Goal: Information Seeking & Learning: Learn about a topic

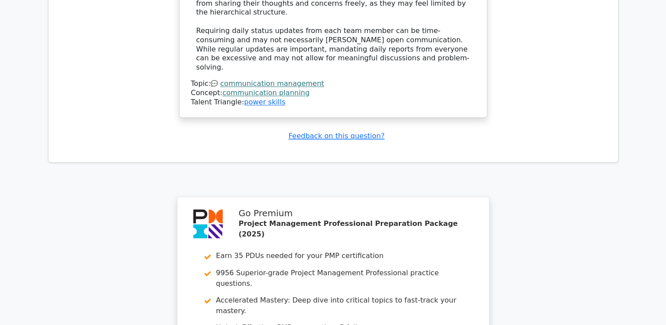
scroll to position [4763, 0]
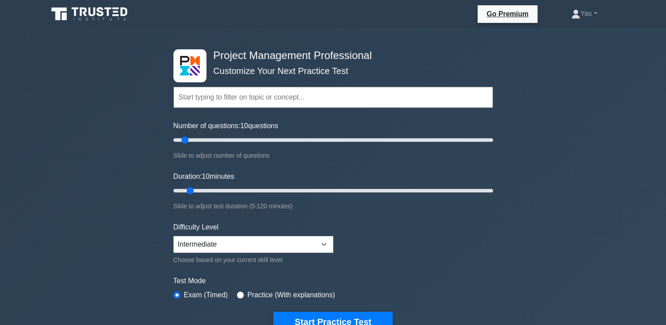
scroll to position [41, 0]
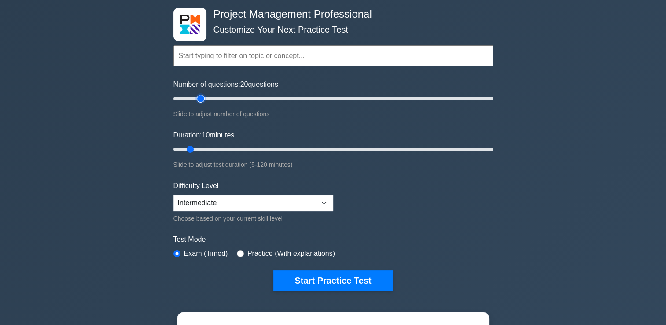
type input "20"
click at [199, 100] on input "Number of questions: 20 questions" at bounding box center [334, 98] width 320 height 11
click at [222, 148] on input "Duration: 10 minutes" at bounding box center [334, 149] width 320 height 11
type input "25"
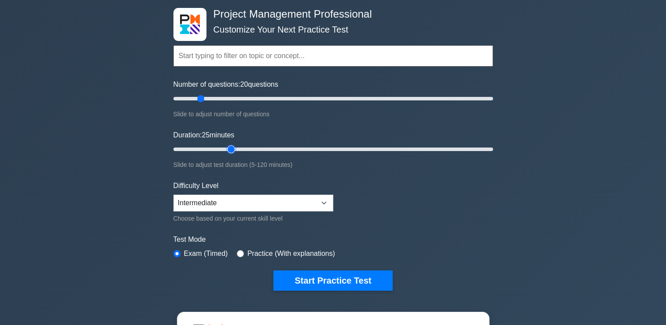
click at [231, 148] on input "Duration: 25 minutes" at bounding box center [334, 149] width 320 height 11
click at [303, 200] on select "Beginner Intermediate Expert" at bounding box center [254, 203] width 160 height 17
click at [378, 205] on form "Topics Scope Management Time Management Cost Management Quality Management Risk…" at bounding box center [334, 154] width 320 height 272
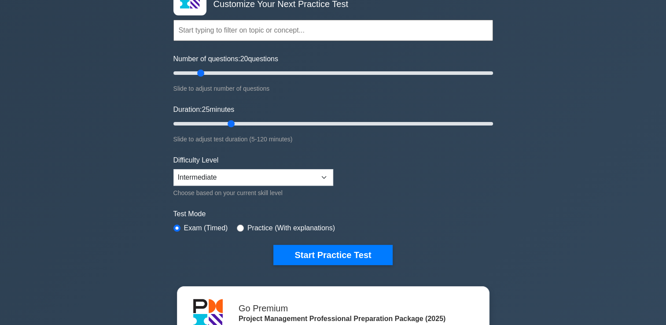
scroll to position [68, 0]
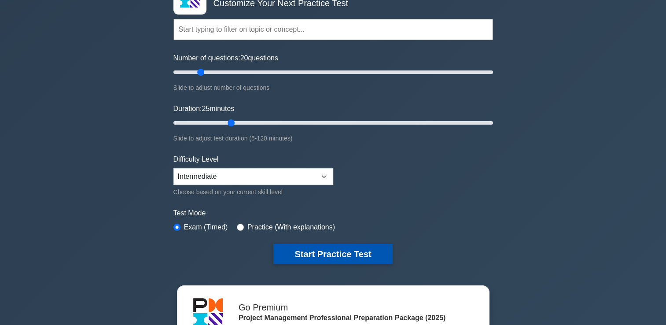
click at [367, 255] on button "Start Practice Test" at bounding box center [333, 254] width 119 height 20
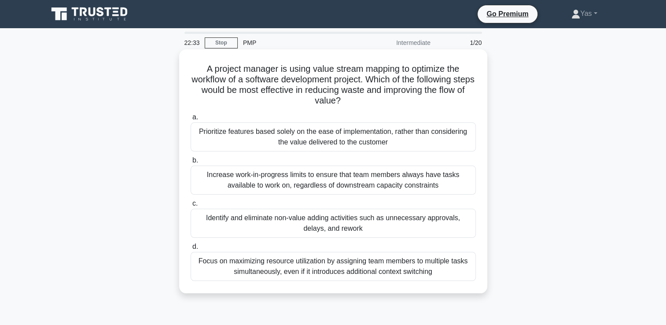
click at [428, 225] on div "Identify and eliminate non-value adding activities such as unnecessary approval…" at bounding box center [333, 223] width 285 height 29
click at [191, 207] on input "c. Identify and eliminate non-value adding activities such as unnecessary appro…" at bounding box center [191, 204] width 0 height 6
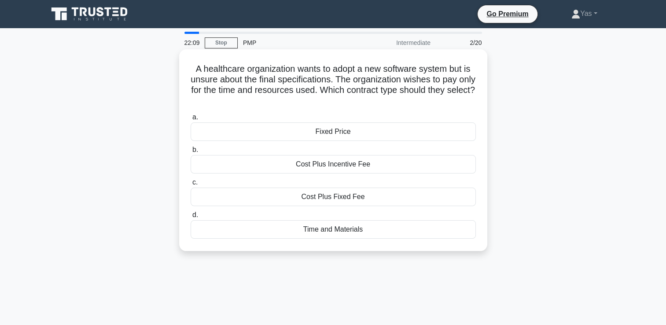
click at [451, 234] on div "Time and Materials" at bounding box center [333, 229] width 285 height 18
click at [191, 218] on input "d. Time and Materials" at bounding box center [191, 215] width 0 height 6
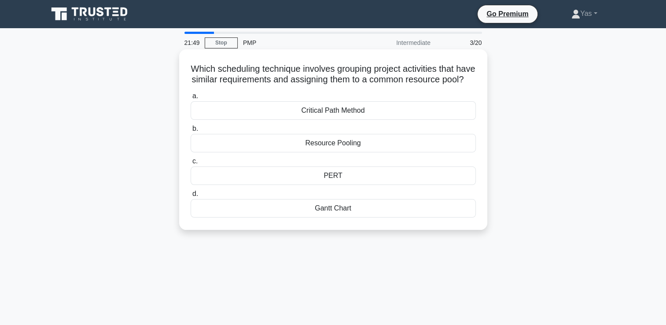
click at [462, 151] on div "Resource Pooling" at bounding box center [333, 143] width 285 height 18
click at [191, 132] on input "b. Resource Pooling" at bounding box center [191, 129] width 0 height 6
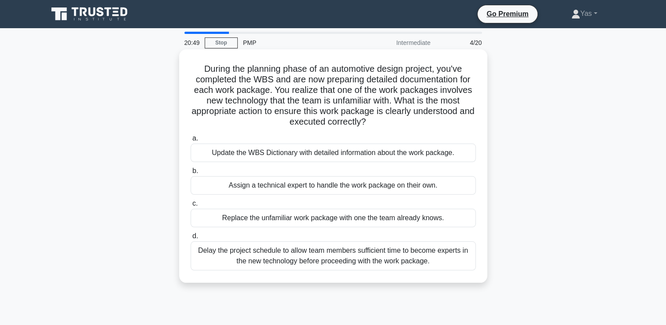
click at [466, 158] on div "Update the WBS Dictionary with detailed information about the work package." at bounding box center [333, 153] width 285 height 18
click at [191, 141] on input "a. Update the WBS Dictionary with detailed information about the work package." at bounding box center [191, 139] width 0 height 6
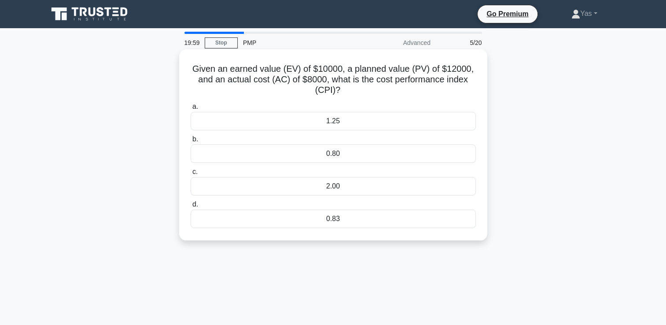
click at [452, 122] on div "1.25" at bounding box center [333, 121] width 285 height 18
click at [191, 110] on input "a. 1.25" at bounding box center [191, 107] width 0 height 6
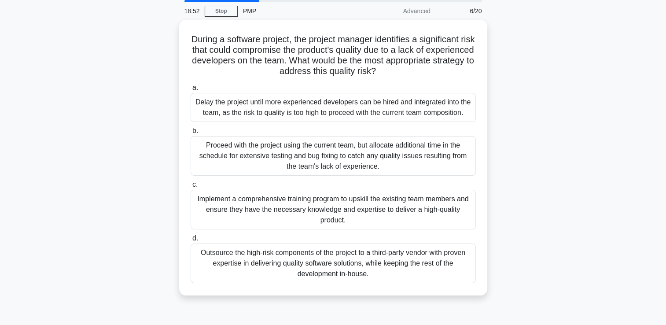
scroll to position [33, 0]
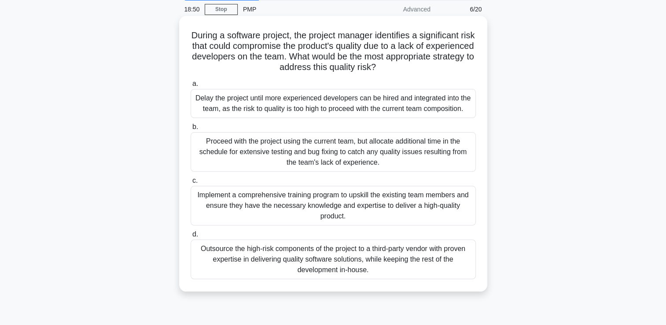
click at [439, 268] on div "Outsource the high-risk components of the project to a third-party vendor with …" at bounding box center [333, 260] width 285 height 40
click at [191, 237] on input "d. Outsource the high-risk components of the project to a third-party vendor wi…" at bounding box center [191, 235] width 0 height 6
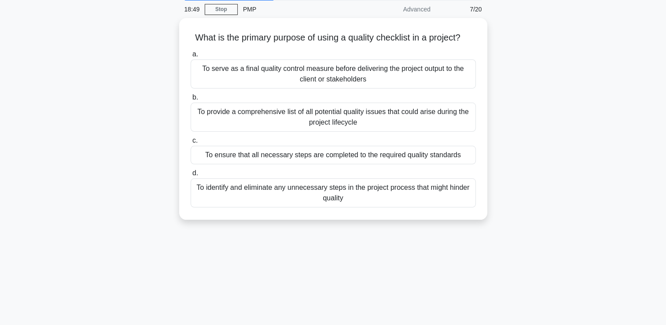
scroll to position [0, 0]
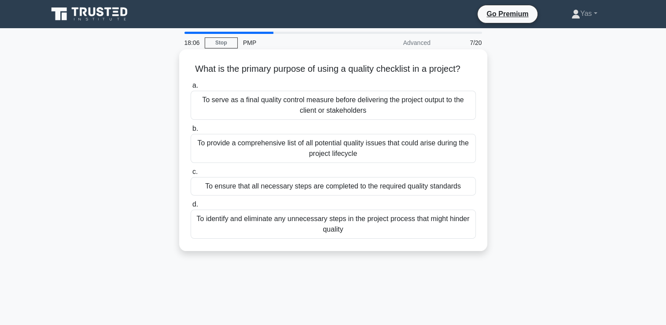
click at [459, 184] on div "To ensure that all necessary steps are completed to the required quality standa…" at bounding box center [333, 186] width 285 height 18
click at [191, 175] on input "c. To ensure that all necessary steps are completed to the required quality sta…" at bounding box center [191, 172] width 0 height 6
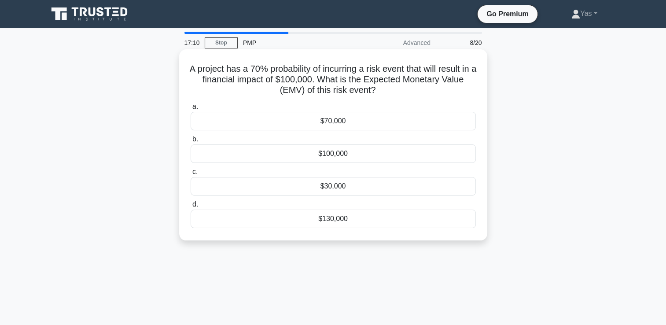
click at [435, 152] on div "$100,000" at bounding box center [333, 153] width 285 height 18
click at [191, 142] on input "b. $100,000" at bounding box center [191, 140] width 0 height 6
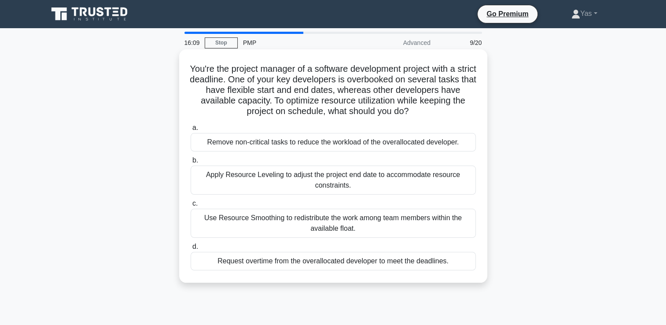
click at [448, 225] on div "Use Resource Smoothing to redistribute the work among team members within the a…" at bounding box center [333, 223] width 285 height 29
click at [191, 207] on input "c. Use Resource Smoothing to redistribute the work among team members within th…" at bounding box center [191, 204] width 0 height 6
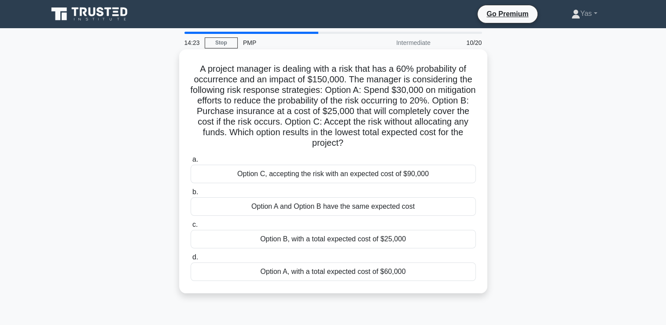
click at [439, 241] on div "Option B, with a total expected cost of $25,000" at bounding box center [333, 239] width 285 height 18
click at [191, 228] on input "c. Option B, with a total expected cost of $25,000" at bounding box center [191, 225] width 0 height 6
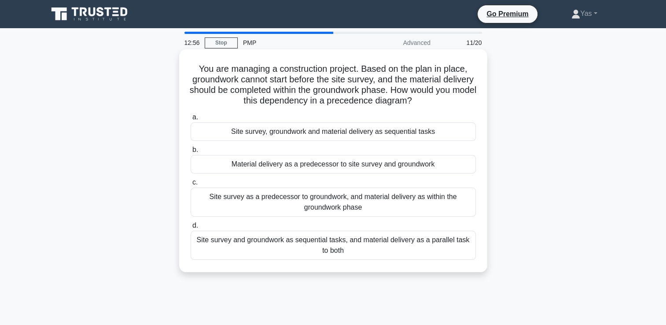
click at [451, 196] on div "Site survey as a predecessor to groundwork, and material delivery as within the…" at bounding box center [333, 202] width 285 height 29
click at [191, 185] on input "c. Site survey as a predecessor to groundwork, and material delivery as within …" at bounding box center [191, 183] width 0 height 6
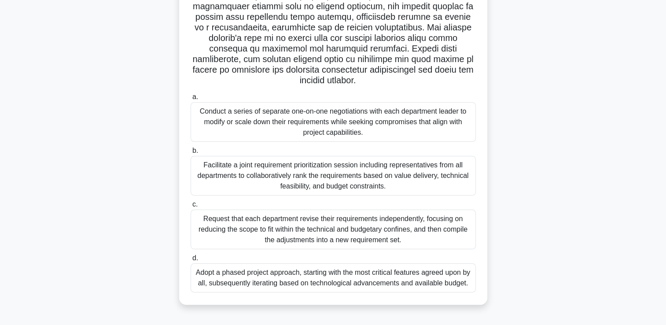
scroll to position [151, 0]
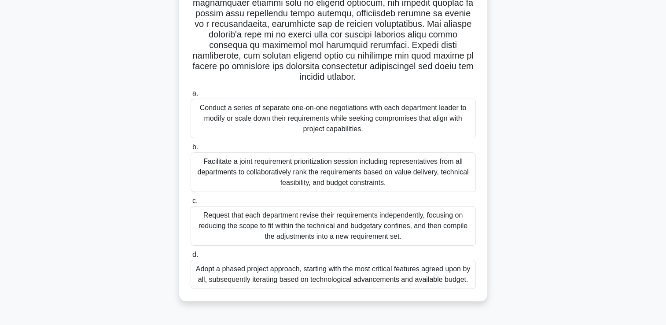
click at [465, 181] on div "Facilitate a joint requirement prioritization session including representatives…" at bounding box center [333, 172] width 285 height 40
click at [191, 150] on input "b. Facilitate a joint requirement prioritization session including representati…" at bounding box center [191, 147] width 0 height 6
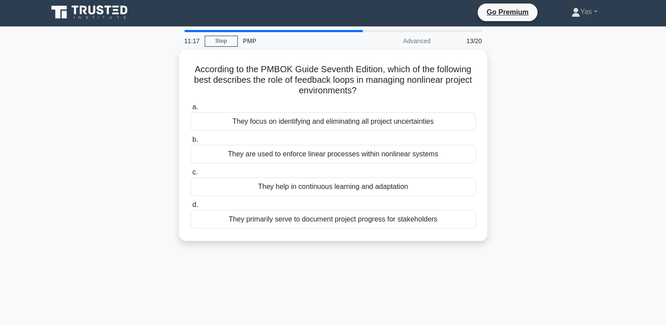
scroll to position [0, 0]
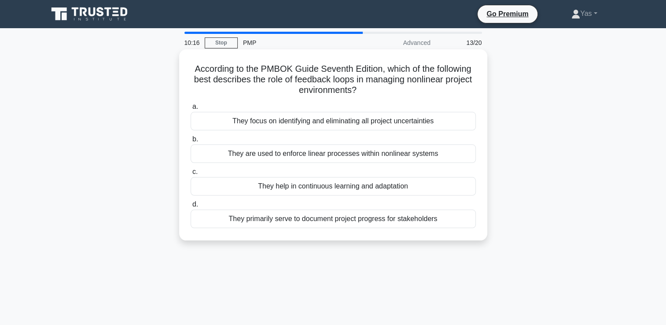
click at [415, 118] on div "They focus on identifying and eliminating all project uncertainties" at bounding box center [333, 121] width 285 height 18
click at [191, 110] on input "a. They focus on identifying and eliminating all project uncertainties" at bounding box center [191, 107] width 0 height 6
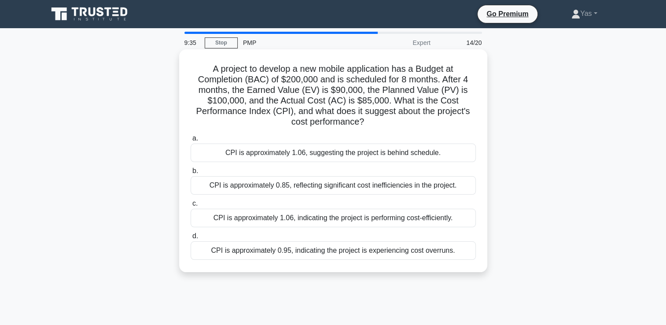
click at [435, 219] on div "CPI is approximately 1.06, indicating the project is performing cost-efficientl…" at bounding box center [333, 218] width 285 height 18
click at [191, 207] on input "c. CPI is approximately 1.06, indicating the project is performing cost-efficie…" at bounding box center [191, 204] width 0 height 6
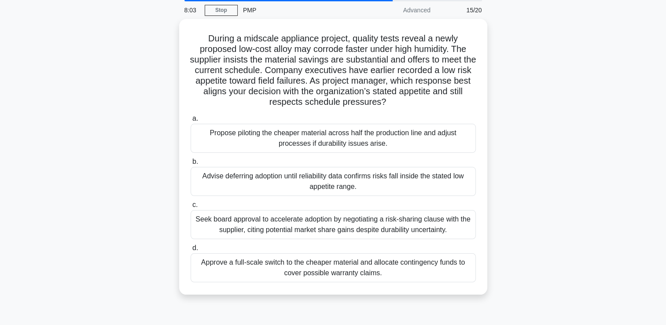
scroll to position [33, 0]
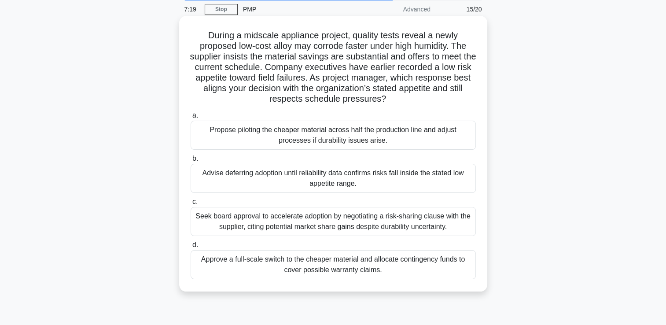
click at [447, 176] on div "Advise deferring adoption until reliability data confirms risks fall inside the…" at bounding box center [333, 178] width 285 height 29
click at [191, 162] on input "b. Advise deferring adoption until reliability data confirms risks fall inside …" at bounding box center [191, 159] width 0 height 6
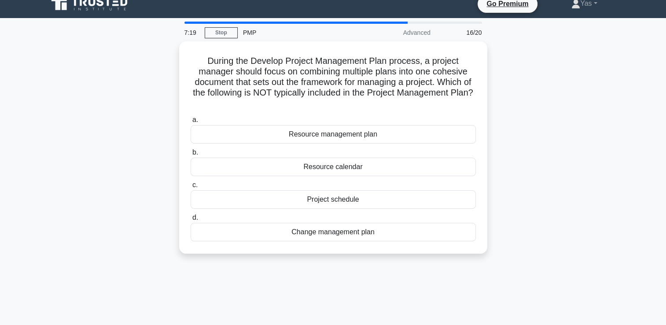
scroll to position [0, 0]
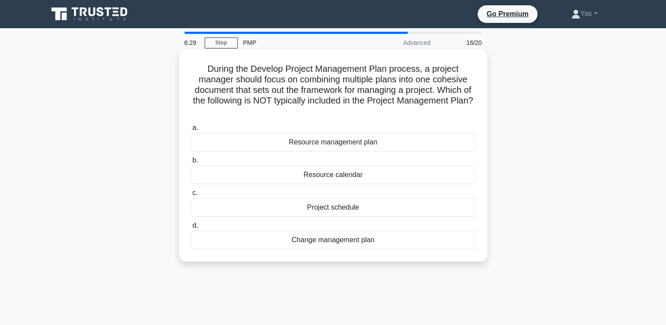
click at [453, 203] on div "Project schedule" at bounding box center [333, 207] width 285 height 18
click at [191, 196] on input "c. Project schedule" at bounding box center [191, 193] width 0 height 6
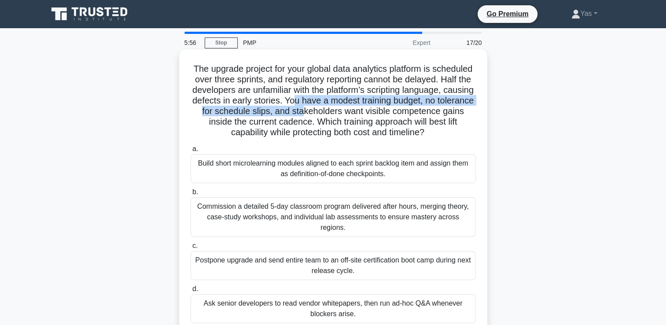
drag, startPoint x: 371, startPoint y: 97, endPoint x: 385, endPoint y: 116, distance: 24.2
click at [385, 116] on h5 "The upgrade project for your global data analytics platform is scheduled over t…" at bounding box center [333, 100] width 287 height 75
click at [381, 116] on h5 "The upgrade project for your global data analytics platform is scheduled over t…" at bounding box center [333, 100] width 287 height 75
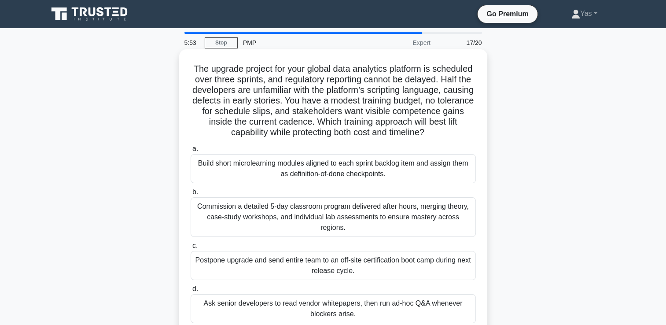
click at [361, 121] on h5 "The upgrade project for your global data analytics platform is scheduled over t…" at bounding box center [333, 100] width 287 height 75
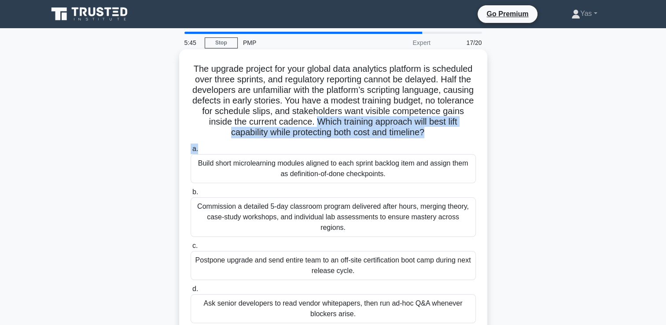
drag, startPoint x: 377, startPoint y: 121, endPoint x: 380, endPoint y: 144, distance: 23.5
click at [380, 144] on div "The upgrade project for your global data analytics platform is scheduled over t…" at bounding box center [333, 192] width 301 height 279
click at [378, 139] on div "The upgrade project for your global data analytics platform is scheduled over t…" at bounding box center [333, 192] width 301 height 279
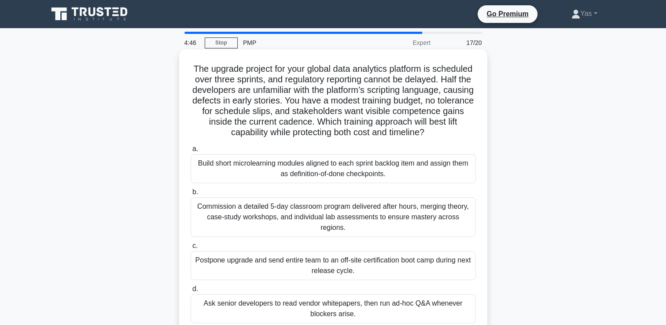
click at [414, 181] on div "Build short microlearning modules aligned to each sprint backlog item and assig…" at bounding box center [333, 168] width 285 height 29
click at [191, 152] on input "a. Build short microlearning modules aligned to each sprint backlog item and as…" at bounding box center [191, 149] width 0 height 6
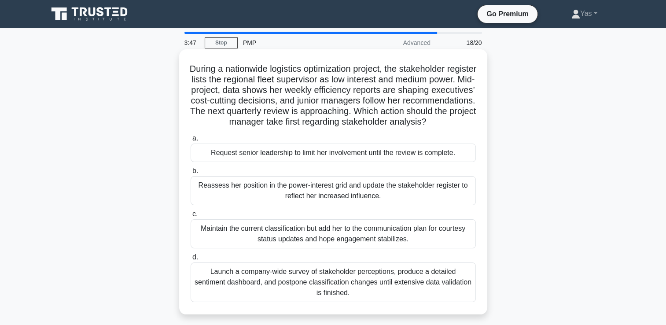
click at [472, 203] on div "Reassess her position in the power-interest grid and update the stakeholder reg…" at bounding box center [333, 190] width 285 height 29
click at [191, 174] on input "b. Reassess her position in the power-interest grid and update the stakeholder …" at bounding box center [191, 171] width 0 height 6
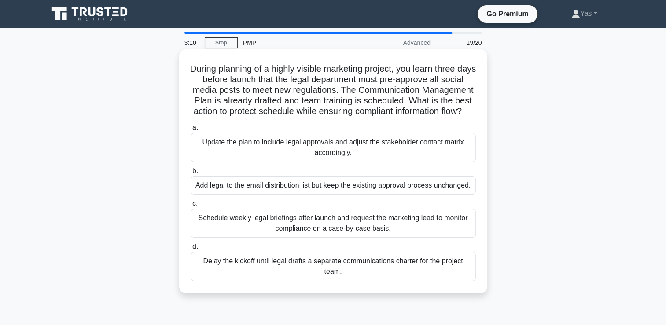
click at [451, 152] on div "Update the plan to include legal approvals and adjust the stakeholder contact m…" at bounding box center [333, 147] width 285 height 29
click at [191, 131] on input "a. Update the plan to include legal approvals and adjust the stakeholder contac…" at bounding box center [191, 128] width 0 height 6
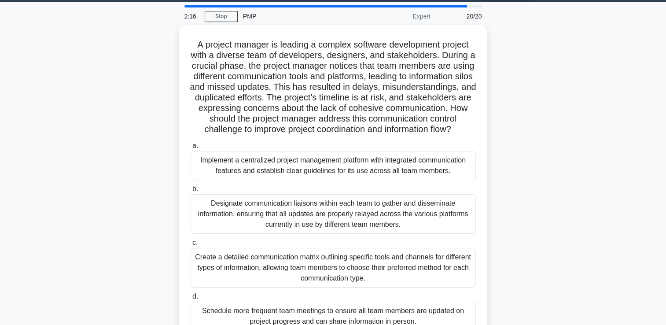
scroll to position [26, 0]
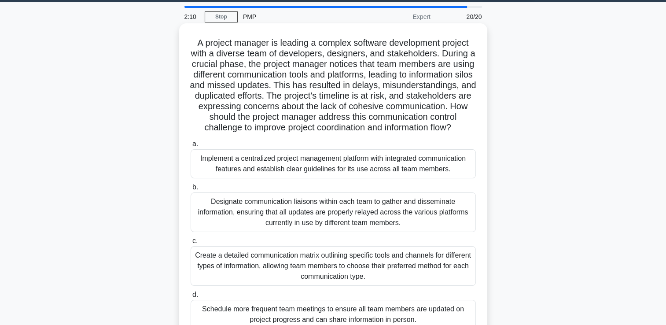
click at [461, 174] on div "Implement a centralized project management platform with integrated communicati…" at bounding box center [333, 163] width 285 height 29
click at [191, 147] on input "a. Implement a centralized project management platform with integrated communic…" at bounding box center [191, 144] width 0 height 6
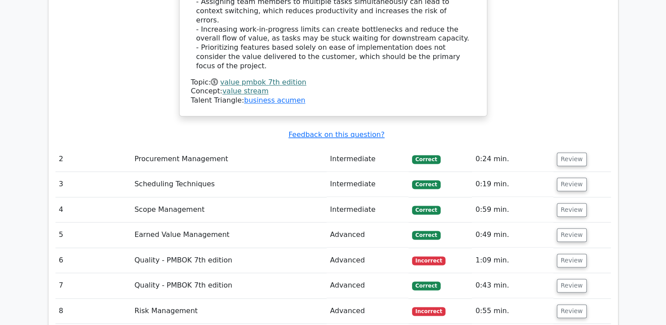
scroll to position [1328, 0]
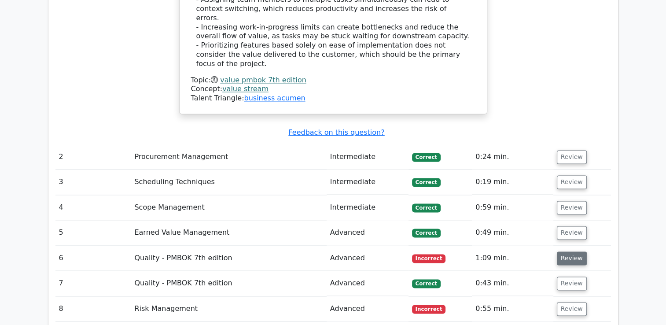
click at [566, 252] on button "Review" at bounding box center [572, 259] width 30 height 14
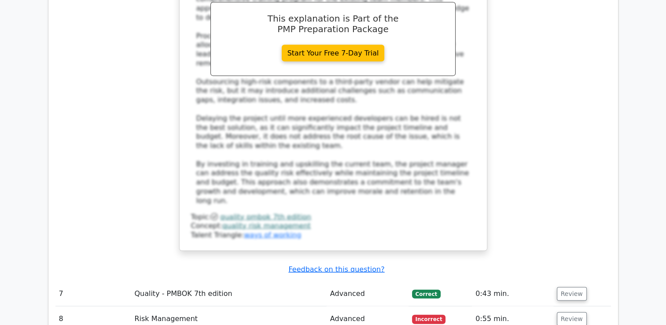
scroll to position [1902, 0]
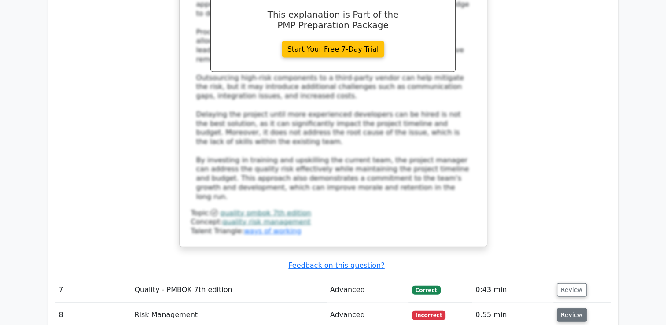
click at [571, 308] on button "Review" at bounding box center [572, 315] width 30 height 14
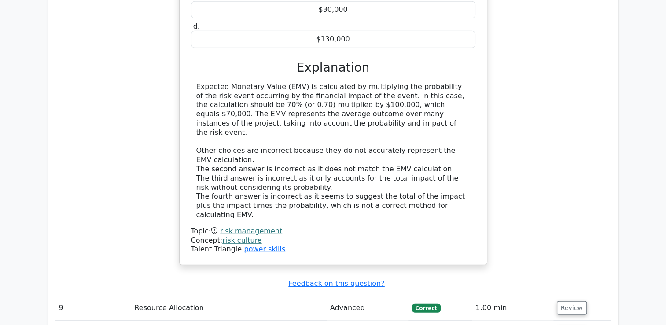
scroll to position [2350, 0]
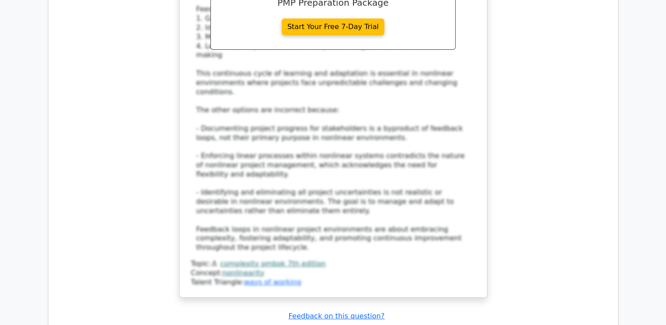
scroll to position [3043, 0]
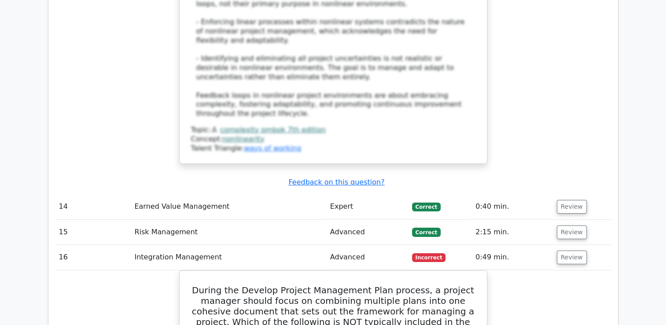
scroll to position [3147, 0]
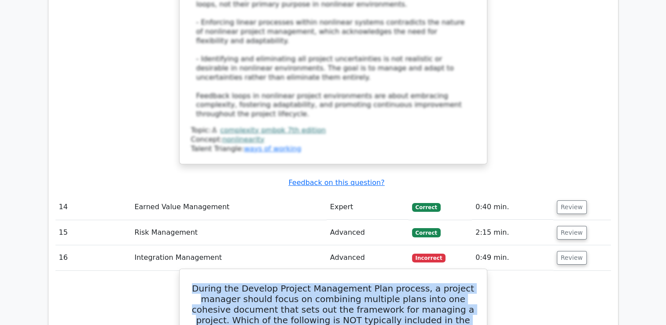
drag, startPoint x: 206, startPoint y: 110, endPoint x: 356, endPoint y: 161, distance: 158.6
drag, startPoint x: 356, startPoint y: 161, endPoint x: 346, endPoint y: 158, distance: 10.2
click at [346, 283] on h5 "During the Develop Project Management Plan process, a project manager should fo…" at bounding box center [333, 309] width 286 height 53
click at [337, 283] on h5 "During the Develop Project Management Plan process, a project manager should fo…" at bounding box center [333, 309] width 286 height 53
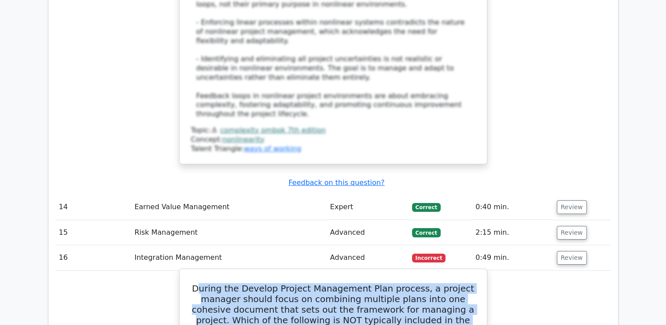
drag, startPoint x: 209, startPoint y: 110, endPoint x: 349, endPoint y: 157, distance: 147.8
click at [349, 283] on h5 "During the Develop Project Management Plan process, a project manager should fo…" at bounding box center [333, 309] width 286 height 53
click at [345, 283] on h5 "During the Develop Project Management Plan process, a project manager should fo…" at bounding box center [333, 309] width 286 height 53
click at [342, 283] on h5 "During the Develop Project Management Plan process, a project manager should fo…" at bounding box center [333, 309] width 286 height 53
drag, startPoint x: 346, startPoint y: 158, endPoint x: 203, endPoint y: 107, distance: 150.9
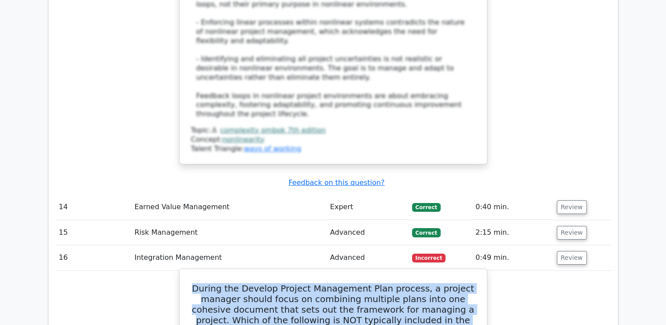
click at [203, 283] on h5 "During the Develop Project Management Plan process, a project manager should fo…" at bounding box center [333, 309] width 286 height 53
copy h5 "During the Develop Project Management Plan process, a project manager should fo…"
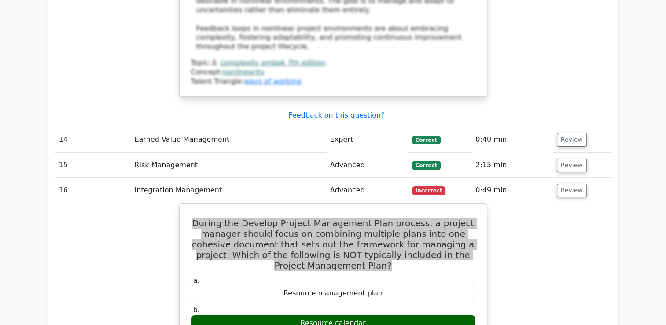
scroll to position [3214, 0]
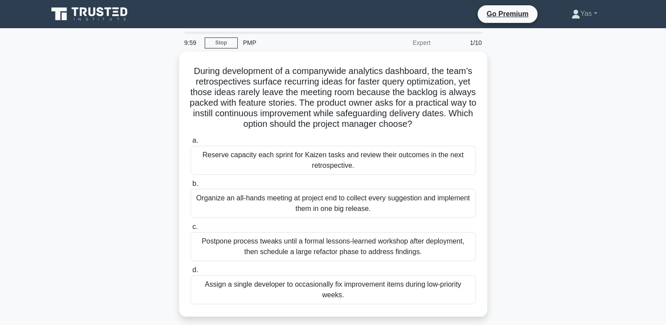
click at [114, 8] on icon at bounding box center [116, 8] width 7 height 2
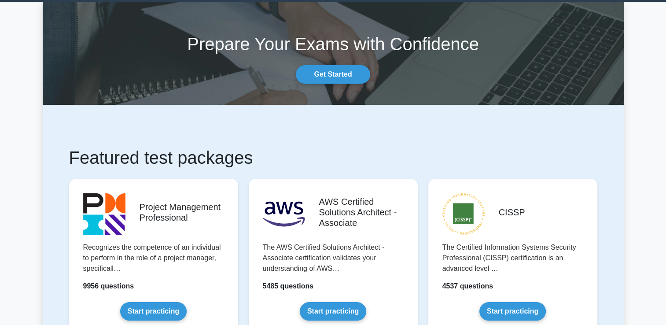
scroll to position [50, 0]
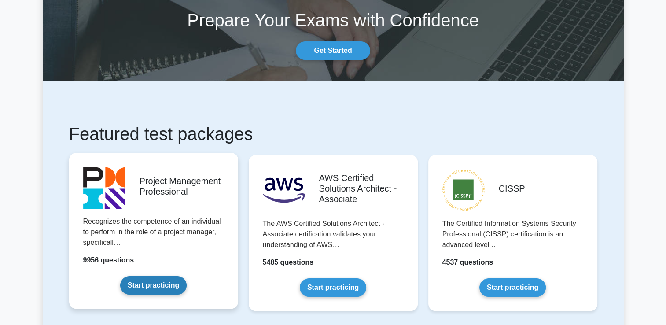
click at [140, 289] on link "Start practicing" at bounding box center [153, 285] width 67 height 18
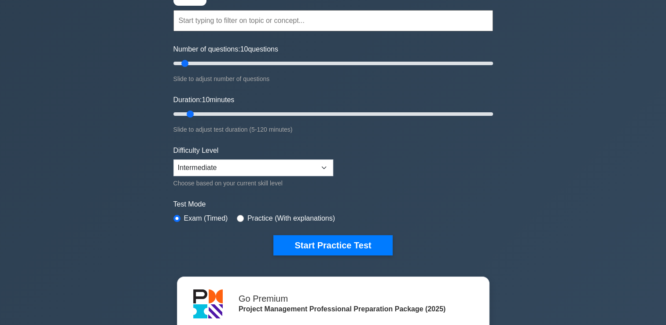
scroll to position [77, 0]
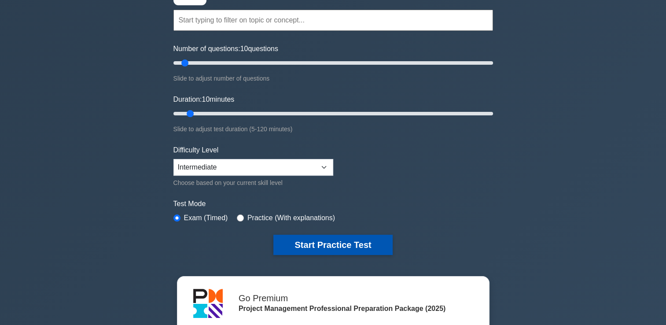
click at [354, 246] on button "Start Practice Test" at bounding box center [333, 245] width 119 height 20
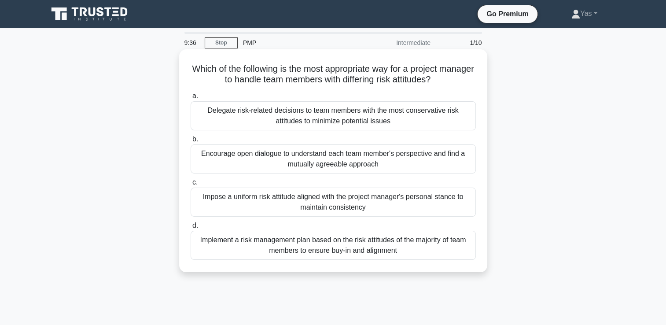
click at [238, 156] on div "Encourage open dialogue to understand each team member's perspective and find a…" at bounding box center [333, 158] width 285 height 29
click at [191, 142] on input "b. Encourage open dialogue to understand each team member's perspective and fin…" at bounding box center [191, 140] width 0 height 6
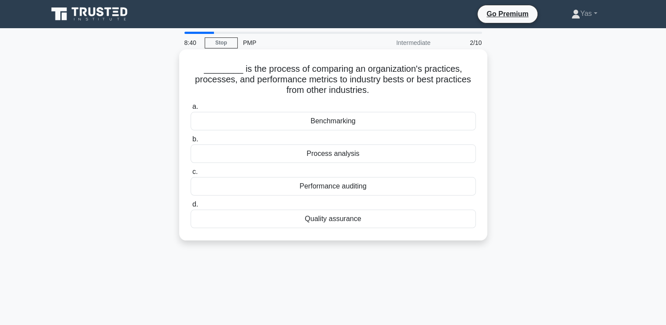
click at [349, 129] on div "Benchmarking" at bounding box center [333, 121] width 285 height 18
click at [191, 110] on input "a. Benchmarking" at bounding box center [191, 107] width 0 height 6
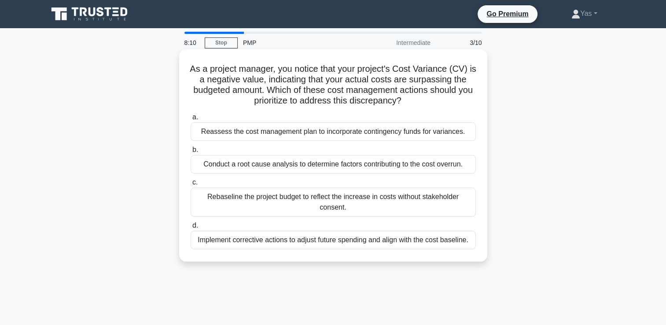
click at [450, 165] on div "Conduct a root cause analysis to determine factors contributing to the cost ove…" at bounding box center [333, 164] width 285 height 18
click at [191, 153] on input "b. Conduct a root cause analysis to determine factors contributing to the cost …" at bounding box center [191, 150] width 0 height 6
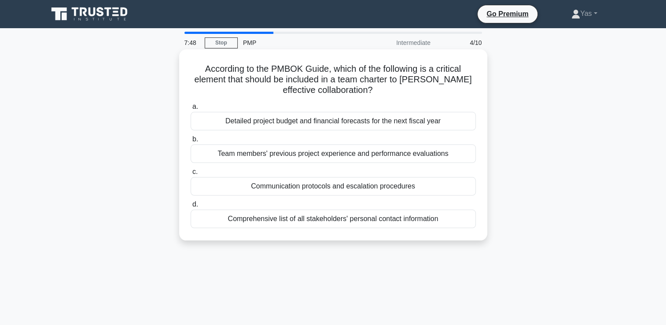
click at [444, 185] on div "Communication protocols and escalation procedures" at bounding box center [333, 186] width 285 height 18
click at [191, 175] on input "c. Communication protocols and escalation procedures" at bounding box center [191, 172] width 0 height 6
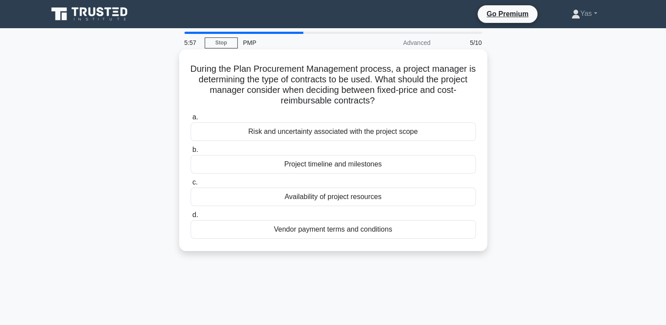
click at [460, 161] on div "Project timeline and milestones" at bounding box center [333, 164] width 285 height 18
click at [191, 153] on input "b. Project timeline and milestones" at bounding box center [191, 150] width 0 height 6
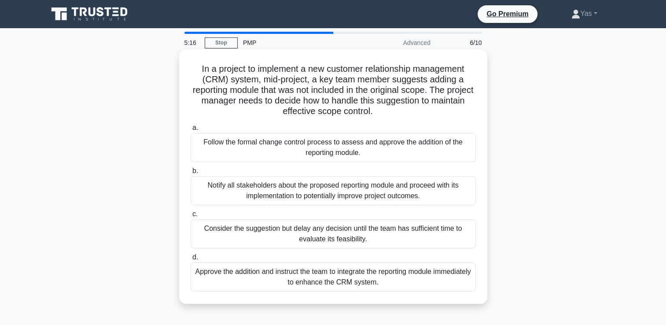
click at [449, 147] on div "Follow the formal change control process to assess and approve the addition of …" at bounding box center [333, 147] width 285 height 29
click at [191, 131] on input "a. Follow the formal change control process to assess and approve the addition …" at bounding box center [191, 128] width 0 height 6
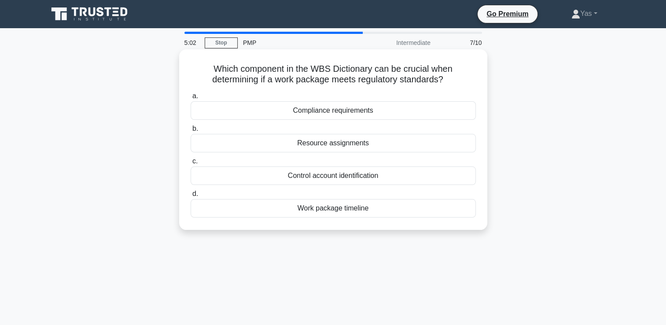
click at [454, 113] on div "Compliance requirements" at bounding box center [333, 110] width 285 height 18
click at [191, 99] on input "a. Compliance requirements" at bounding box center [191, 96] width 0 height 6
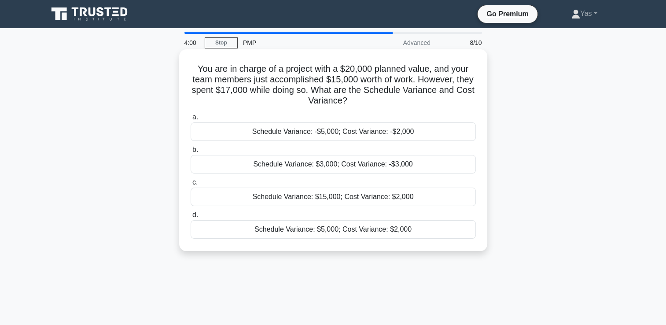
click at [451, 132] on div "Schedule Variance: -$5,000; Cost Variance: -$2,000" at bounding box center [333, 131] width 285 height 18
click at [191, 120] on input "a. Schedule Variance: -$5,000; Cost Variance: -$2,000" at bounding box center [191, 118] width 0 height 6
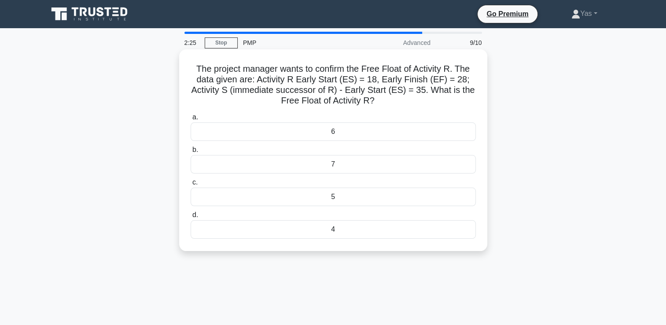
click at [446, 166] on div "7" at bounding box center [333, 164] width 285 height 18
click at [191, 153] on input "b. 7" at bounding box center [191, 150] width 0 height 6
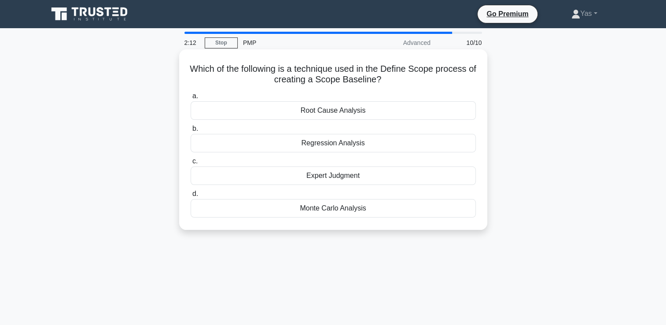
click at [457, 174] on div "Expert Judgment" at bounding box center [333, 175] width 285 height 18
click at [191, 164] on input "c. Expert Judgment" at bounding box center [191, 162] width 0 height 6
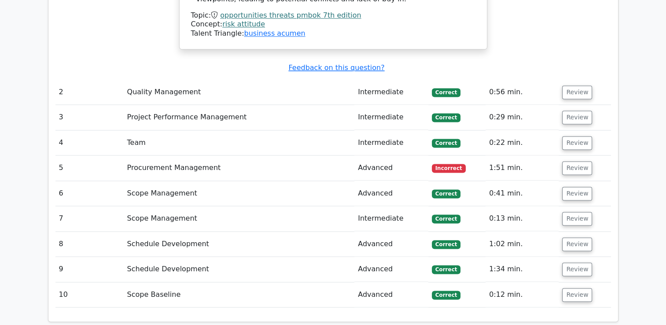
scroll to position [1247, 0]
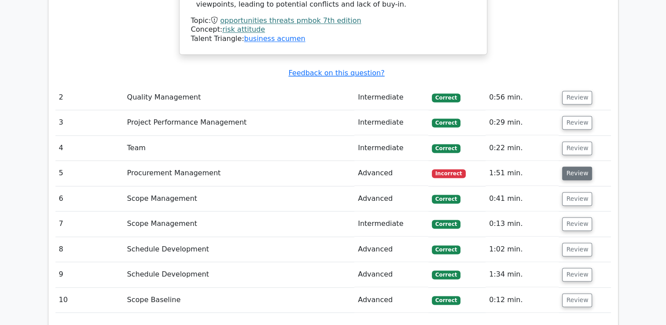
click at [570, 166] on button "Review" at bounding box center [577, 173] width 30 height 14
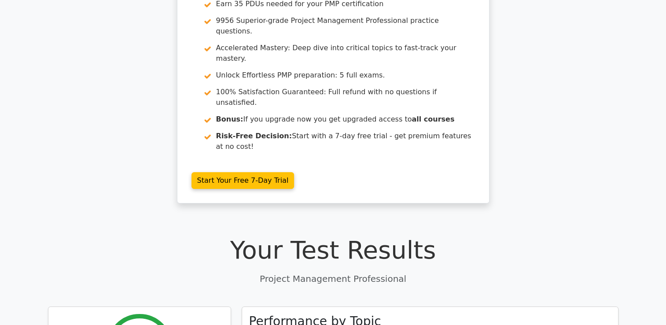
scroll to position [0, 0]
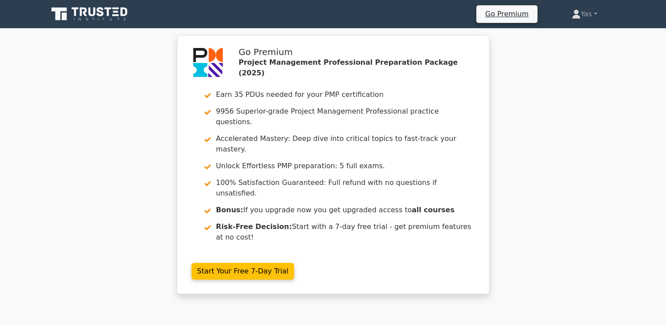
click at [97, 14] on icon at bounding box center [100, 11] width 7 height 9
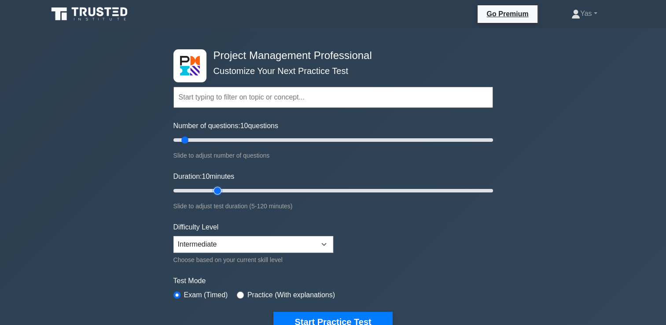
click at [213, 191] on input "Duration: 10 minutes" at bounding box center [334, 190] width 320 height 11
type input "25"
click at [226, 189] on input "Duration: 25 minutes" at bounding box center [334, 190] width 320 height 11
click at [211, 141] on input "Number of questions: 10 questions" at bounding box center [334, 140] width 320 height 11
type input "20"
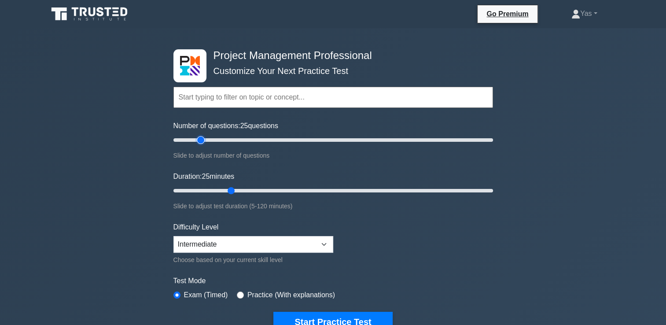
click at [203, 140] on input "Number of questions: 25 questions" at bounding box center [334, 140] width 320 height 11
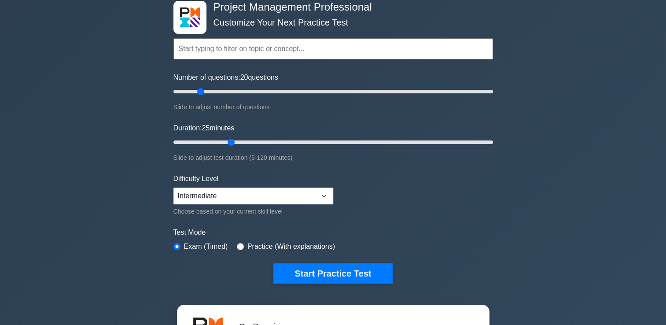
scroll to position [56, 0]
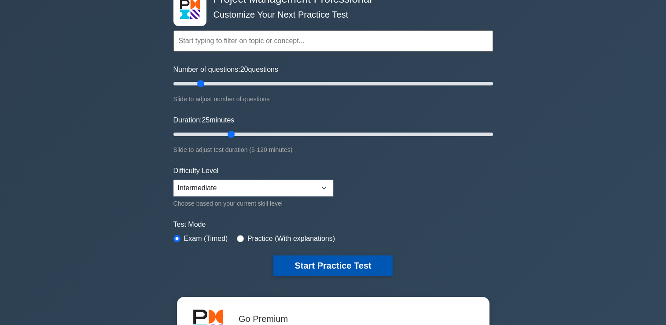
click at [374, 260] on button "Start Practice Test" at bounding box center [333, 265] width 119 height 20
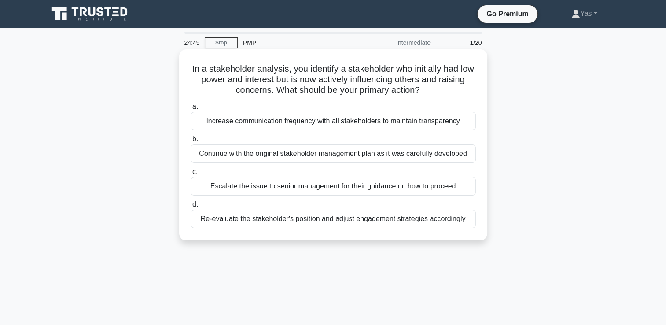
click at [449, 222] on div "Re-evaluate the stakeholder's position and adjust engagement strategies accordi…" at bounding box center [333, 219] width 285 height 18
click at [191, 207] on input "d. Re-evaluate the stakeholder's position and adjust engagement strategies acco…" at bounding box center [191, 205] width 0 height 6
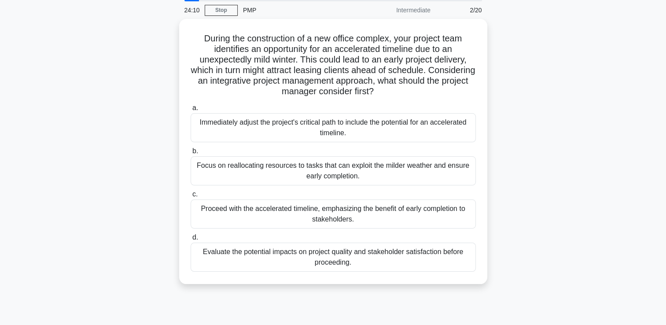
scroll to position [37, 0]
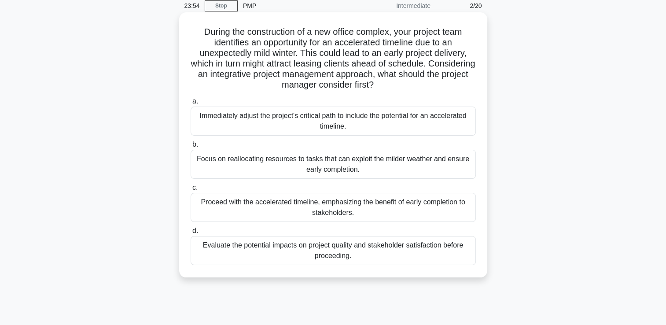
click at [457, 243] on div "Evaluate the potential impacts on project quality and stakeholder satisfaction …" at bounding box center [333, 250] width 285 height 29
click at [191, 234] on input "d. Evaluate the potential impacts on project quality and stakeholder satisfacti…" at bounding box center [191, 231] width 0 height 6
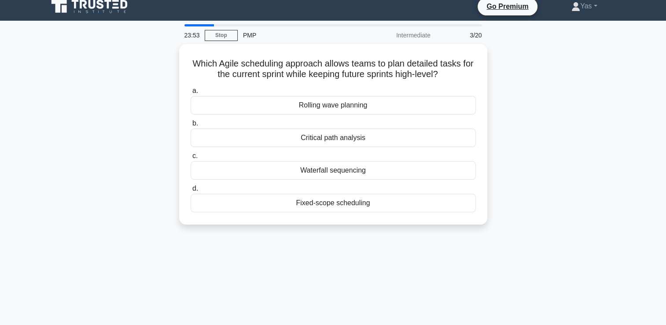
scroll to position [0, 0]
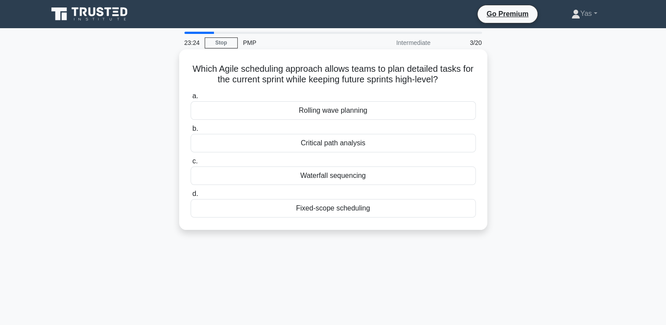
click at [436, 114] on div "Rolling wave planning" at bounding box center [333, 110] width 285 height 18
click at [191, 99] on input "a. Rolling wave planning" at bounding box center [191, 96] width 0 height 6
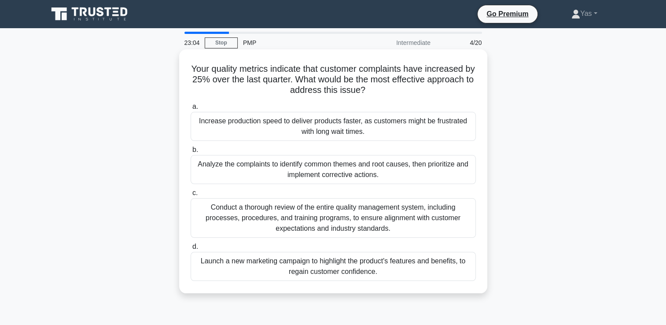
click at [460, 164] on div "Analyze the complaints to identify common themes and root causes, then prioriti…" at bounding box center [333, 169] width 285 height 29
click at [191, 153] on input "b. Analyze the complaints to identify common themes and root causes, then prior…" at bounding box center [191, 150] width 0 height 6
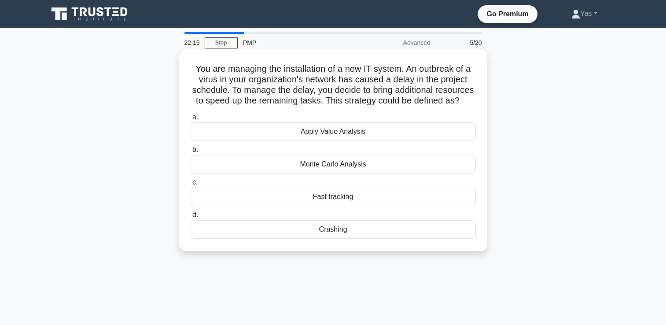
click at [467, 202] on div "Fast tracking" at bounding box center [333, 197] width 285 height 18
click at [191, 185] on input "c. Fast tracking" at bounding box center [191, 183] width 0 height 6
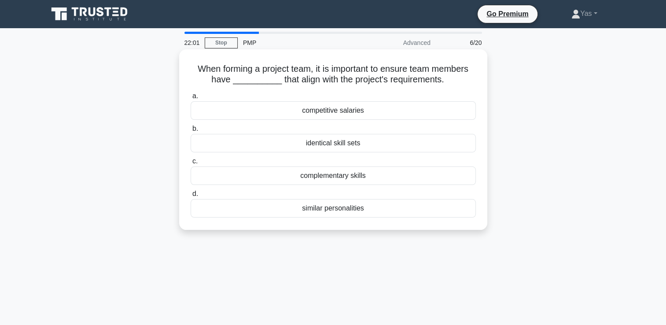
click at [469, 178] on div "complementary skills" at bounding box center [333, 175] width 285 height 18
click at [191, 164] on input "c. complementary skills" at bounding box center [191, 162] width 0 height 6
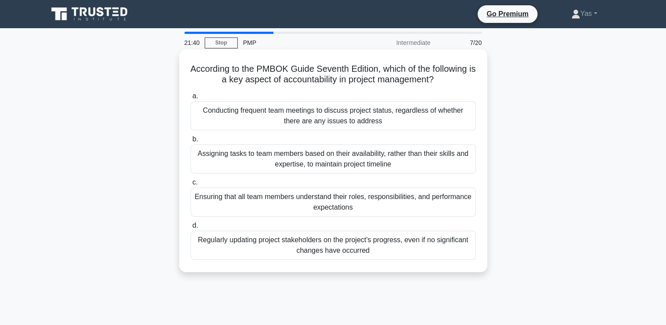
click at [446, 202] on div "Ensuring that all team members understand their roles, responsibilities, and pe…" at bounding box center [333, 202] width 285 height 29
click at [191, 185] on input "c. Ensuring that all team members understand their roles, responsibilities, and…" at bounding box center [191, 183] width 0 height 6
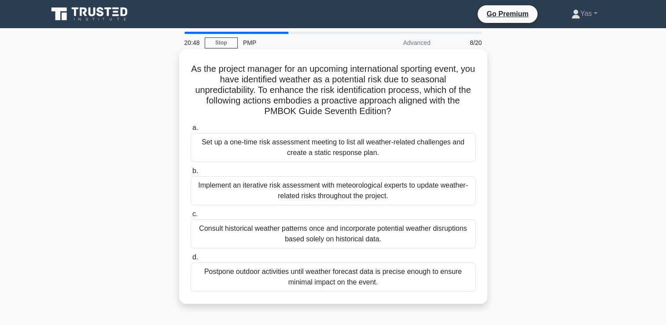
click at [469, 182] on div "Implement an iterative risk assessment with meteorological experts to update we…" at bounding box center [333, 190] width 285 height 29
click at [191, 174] on input "b. Implement an iterative risk assessment with meteorological experts to update…" at bounding box center [191, 171] width 0 height 6
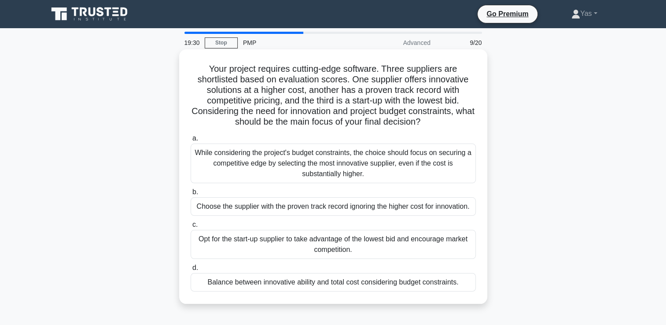
click at [456, 166] on div "While considering the project's budget constraints, the choice should focus on …" at bounding box center [333, 164] width 285 height 40
click at [191, 141] on input "a. While considering the project's budget constraints, the choice should focus …" at bounding box center [191, 139] width 0 height 6
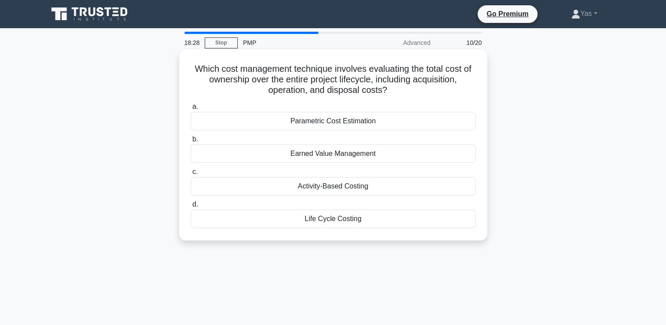
click at [322, 223] on div "Life Cycle Costing" at bounding box center [333, 219] width 285 height 18
click at [191, 207] on input "d. Life Cycle Costing" at bounding box center [191, 205] width 0 height 6
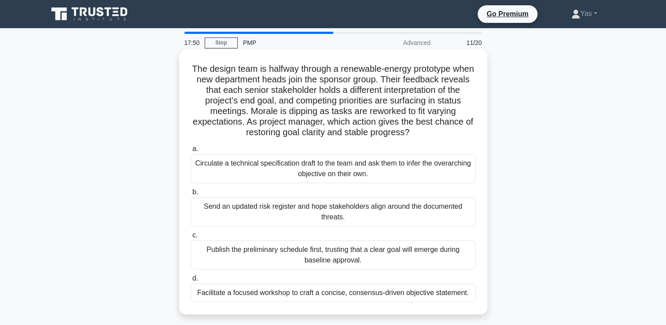
click at [445, 296] on div "Facilitate a focused workshop to craft a concise, consensus-driven objective st…" at bounding box center [333, 293] width 285 height 18
click at [191, 281] on input "d. Facilitate a focused workshop to craft a concise, consensus-driven objective…" at bounding box center [191, 279] width 0 height 6
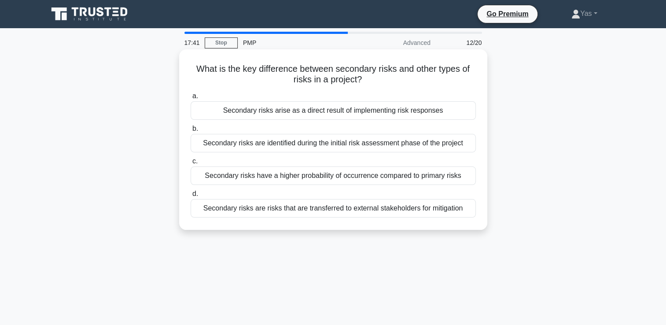
click at [464, 110] on div "Secondary risks arise as a direct result of implementing risk responses" at bounding box center [333, 110] width 285 height 18
click at [191, 99] on input "a. Secondary risks arise as a direct result of implementing risk responses" at bounding box center [191, 96] width 0 height 6
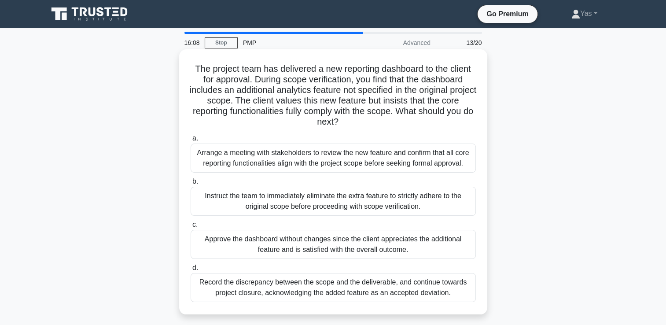
click at [444, 199] on div "Instruct the team to immediately eliminate the extra feature to strictly adhere…" at bounding box center [333, 201] width 285 height 29
click at [191, 185] on input "b. Instruct the team to immediately eliminate the extra feature to strictly adh…" at bounding box center [191, 182] width 0 height 6
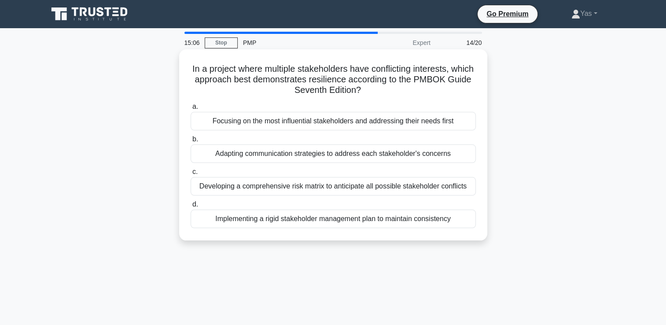
click at [459, 154] on div "Adapting communication strategies to address each stakeholder's concerns" at bounding box center [333, 153] width 285 height 18
click at [191, 142] on input "b. Adapting communication strategies to address each stakeholder's concerns" at bounding box center [191, 140] width 0 height 6
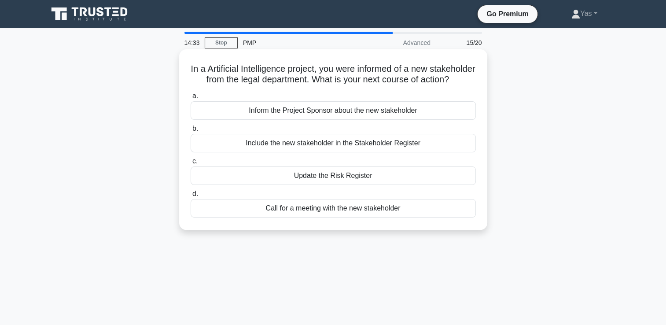
click at [468, 152] on div "Include the new stakeholder in the Stakeholder Register" at bounding box center [333, 143] width 285 height 18
click at [191, 132] on input "b. Include the new stakeholder in the Stakeholder Register" at bounding box center [191, 129] width 0 height 6
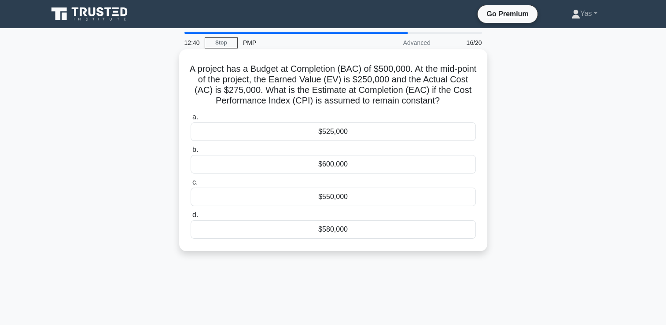
click at [291, 215] on label "d. $580,000" at bounding box center [333, 224] width 285 height 29
click at [191, 215] on input "d. $580,000" at bounding box center [191, 215] width 0 height 6
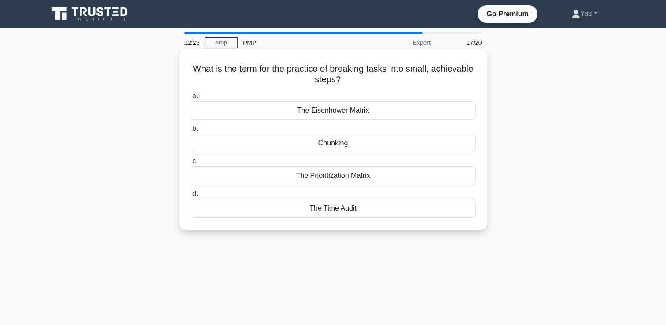
click at [292, 146] on div "Chunking" at bounding box center [333, 143] width 285 height 18
click at [191, 132] on input "b. Chunking" at bounding box center [191, 129] width 0 height 6
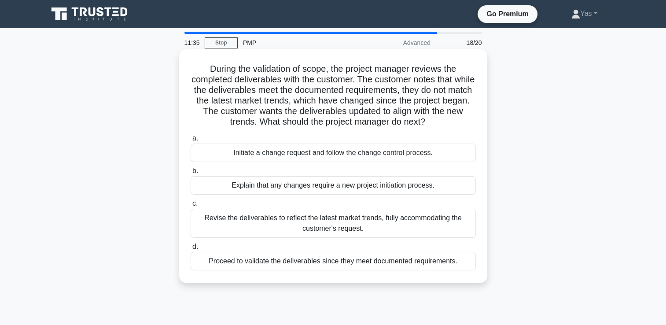
click at [391, 185] on div "Explain that any changes require a new project initiation process." at bounding box center [333, 185] width 285 height 18
click at [191, 174] on input "b. Explain that any changes require a new project initiation process." at bounding box center [191, 171] width 0 height 6
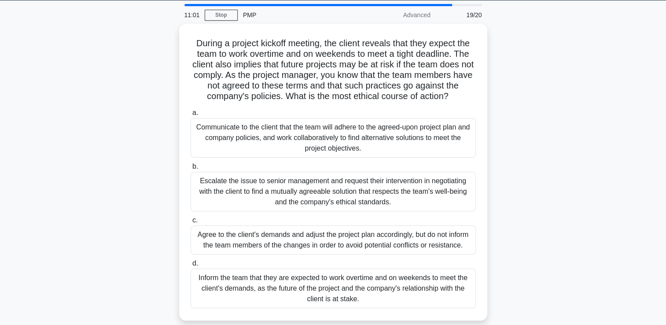
scroll to position [15, 0]
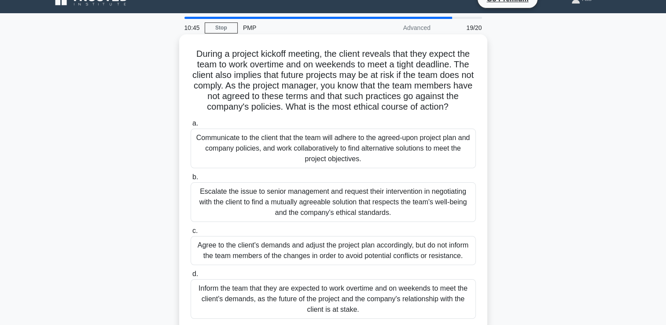
click at [447, 148] on div "Communicate to the client that the team will adhere to the agreed-upon project …" at bounding box center [333, 149] width 285 height 40
click at [191, 126] on input "a. Communicate to the client that the team will adhere to the agreed-upon proje…" at bounding box center [191, 124] width 0 height 6
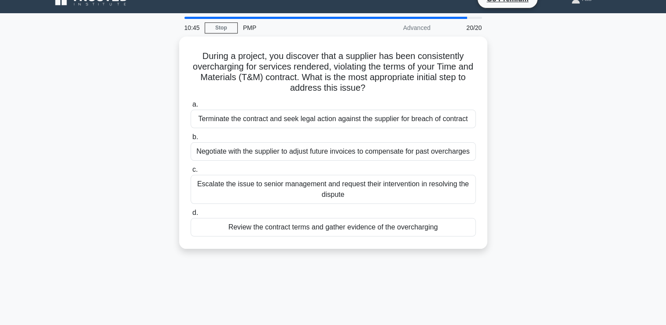
scroll to position [0, 0]
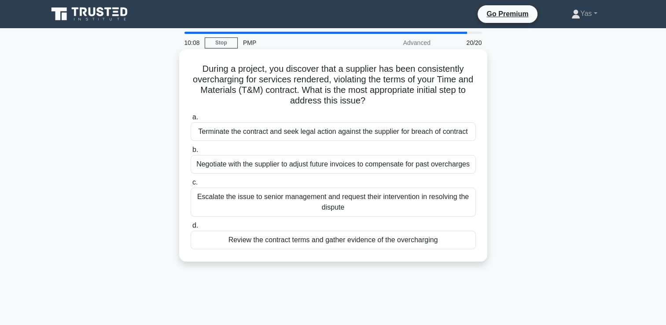
click at [419, 240] on div "Review the contract terms and gather evidence of the overcharging" at bounding box center [333, 240] width 285 height 18
click at [191, 229] on input "d. Review the contract terms and gather evidence of the overcharging" at bounding box center [191, 226] width 0 height 6
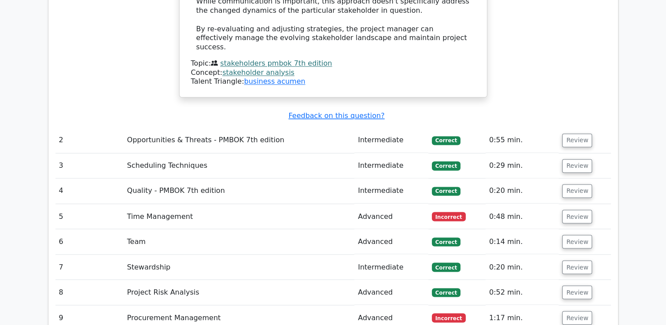
scroll to position [1421, 0]
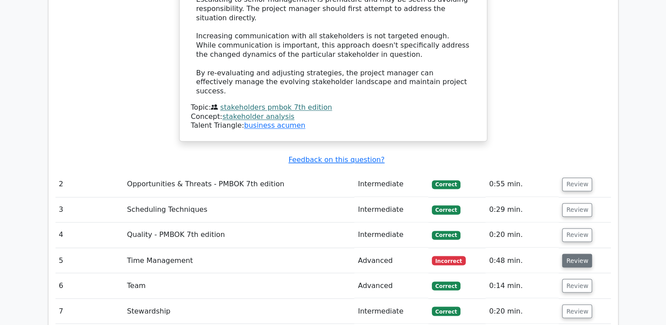
click at [570, 254] on button "Review" at bounding box center [577, 261] width 30 height 14
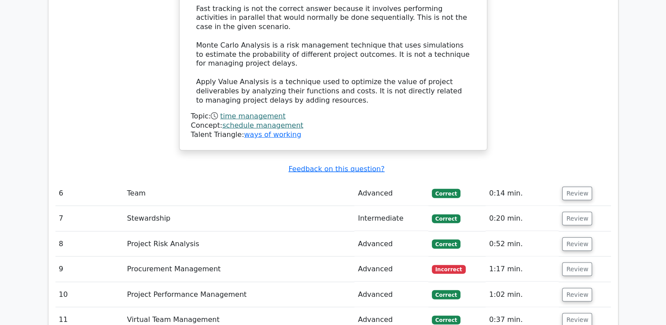
scroll to position [1977, 0]
click at [577, 263] on button "Review" at bounding box center [577, 270] width 30 height 14
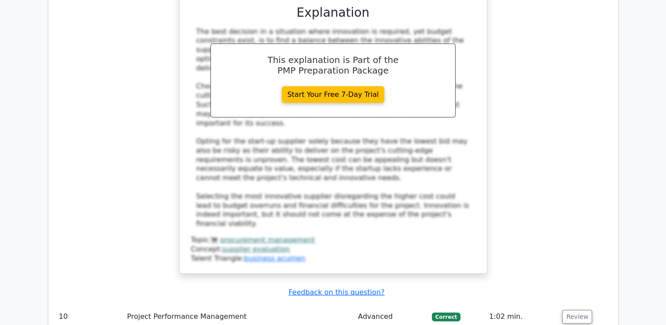
scroll to position [2553, 0]
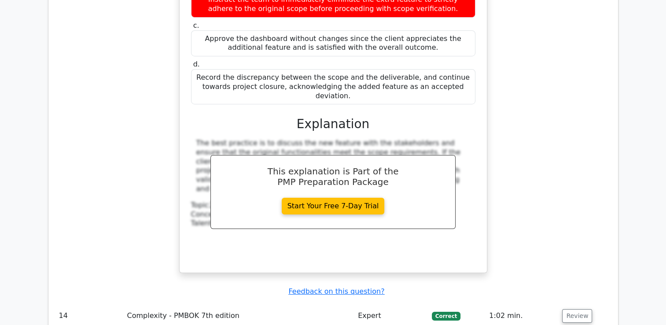
scroll to position [3076, 0]
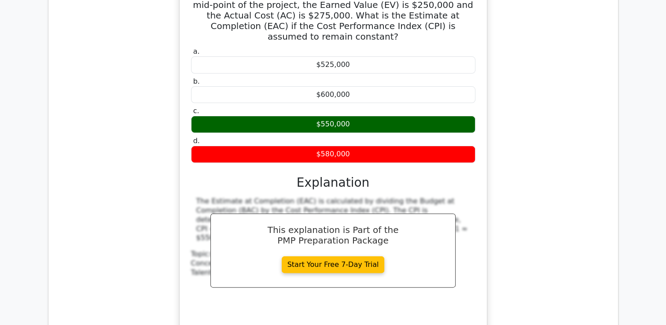
scroll to position [3481, 0]
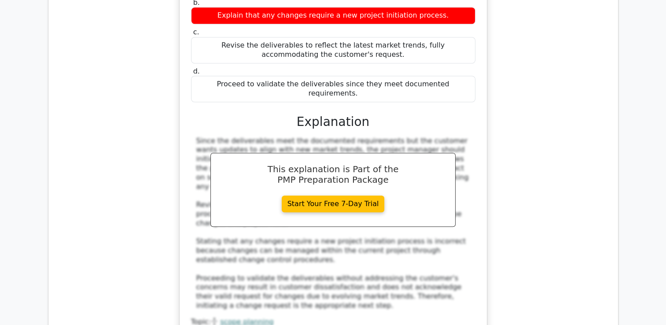
scroll to position [4018, 0]
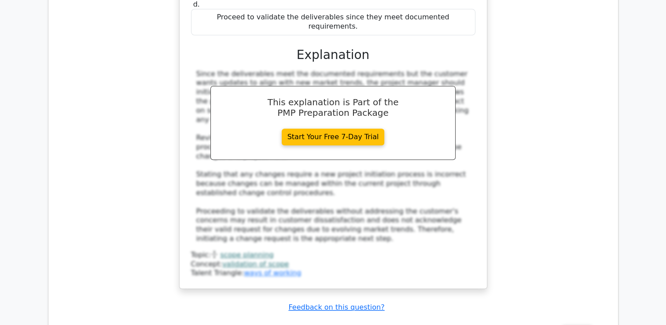
scroll to position [3953, 0]
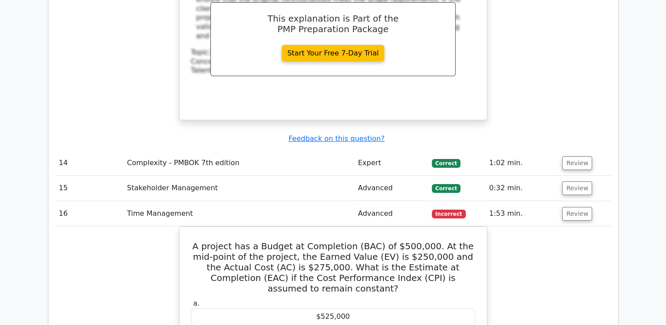
scroll to position [3228, 0]
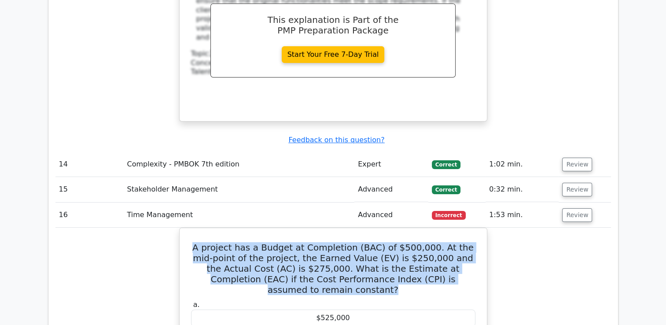
drag, startPoint x: 457, startPoint y: 91, endPoint x: 178, endPoint y: 58, distance: 280.8
copy h5 "A project has a Budget at Completion (BAC) of $500,000. At the mid-point of the…"
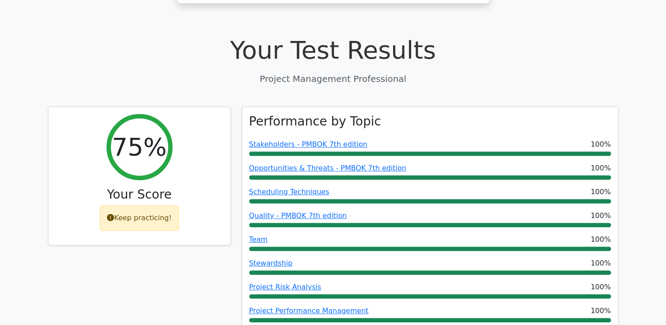
scroll to position [292, 0]
